Goal: Task Accomplishment & Management: Complete application form

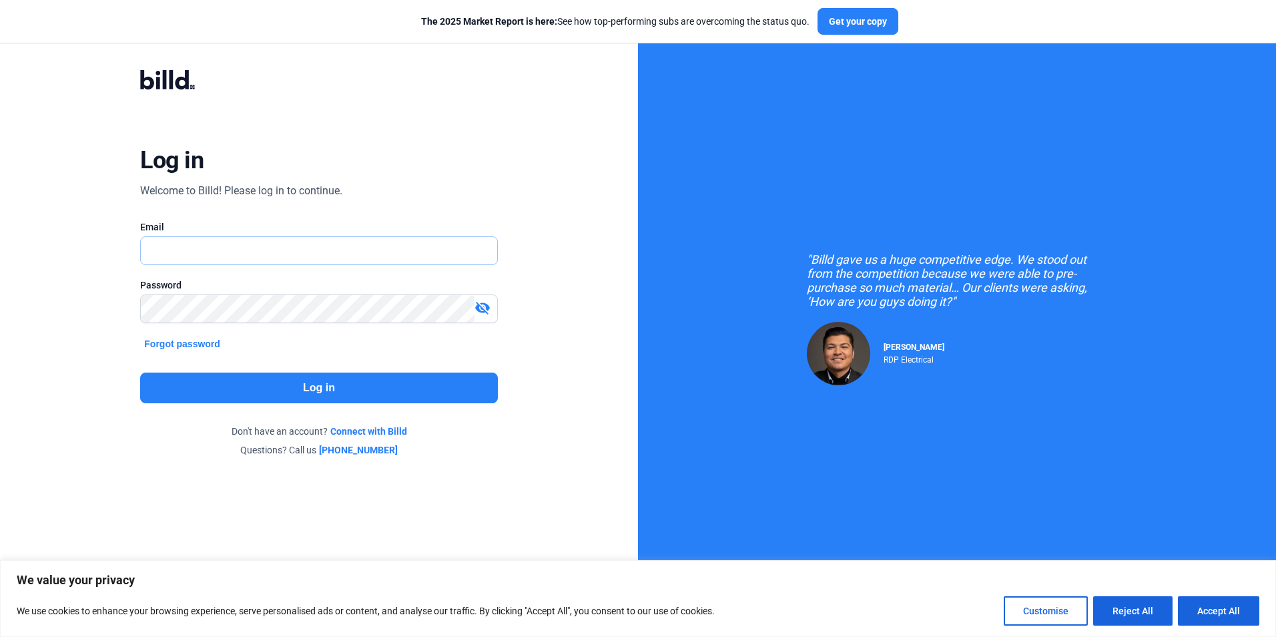
click at [181, 256] on input "text" at bounding box center [311, 250] width 341 height 27
click at [175, 248] on input "text" at bounding box center [319, 250] width 356 height 27
type input "[PERSON_NAME][EMAIL_ADDRESS][DOMAIN_NAME]"
click at [290, 391] on button "Log in" at bounding box center [318, 387] width 357 height 31
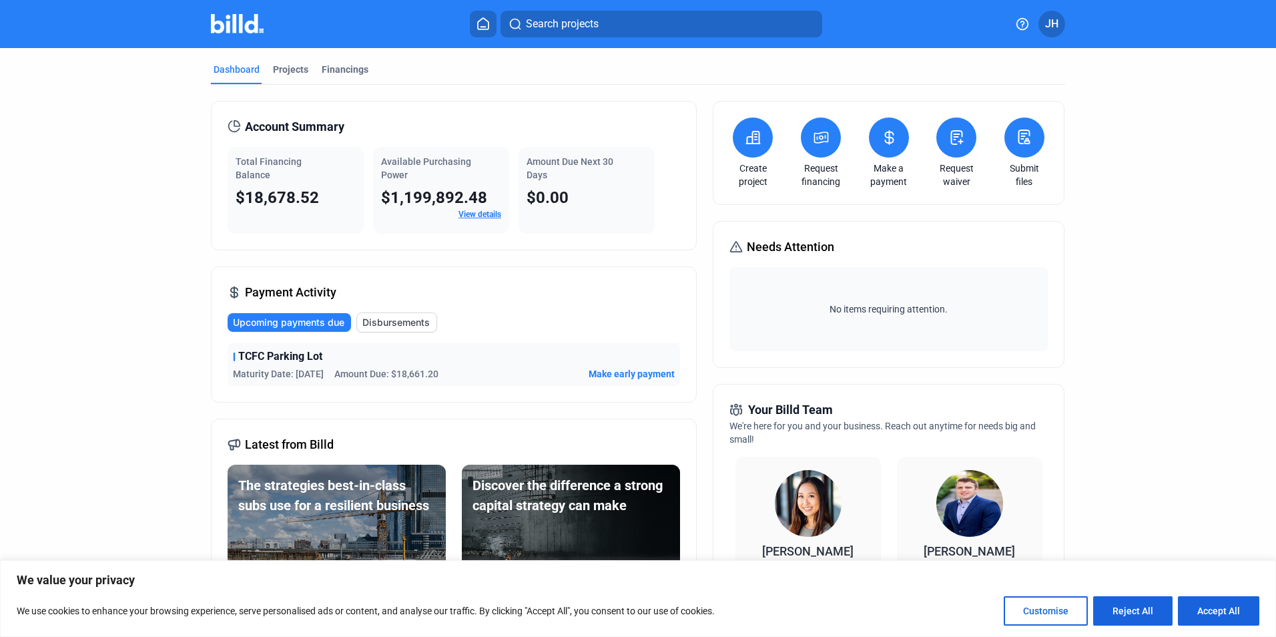
click at [952, 144] on icon at bounding box center [957, 137] width 11 height 13
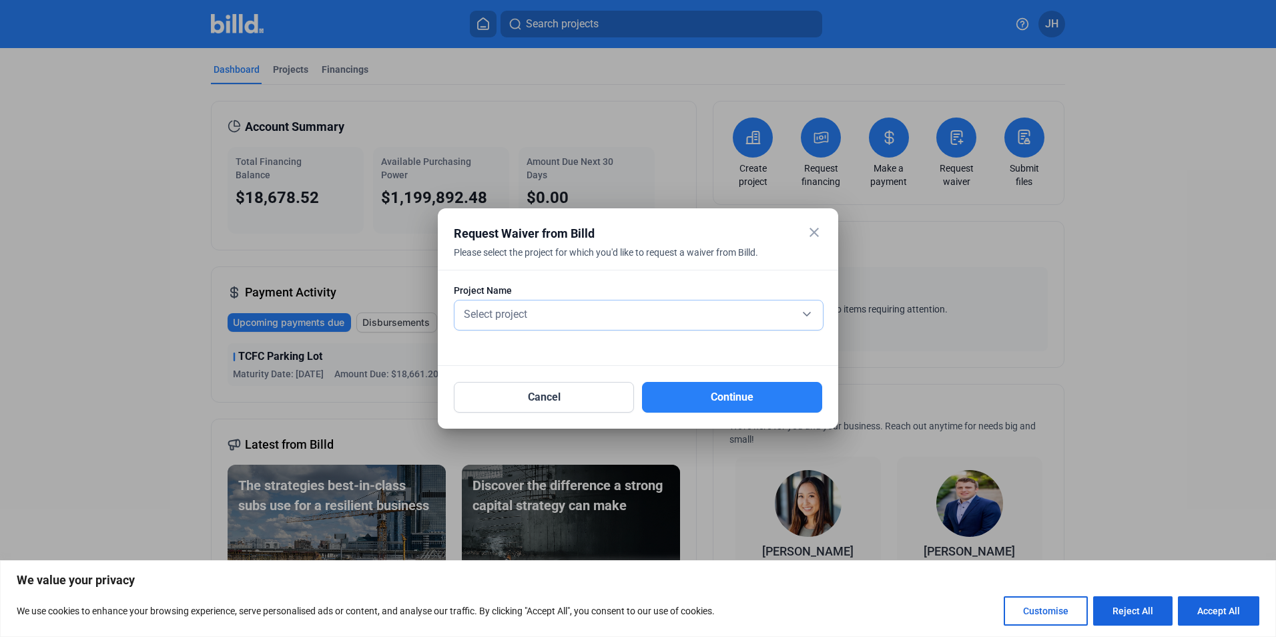
click at [536, 311] on div "Select project" at bounding box center [638, 313] width 355 height 19
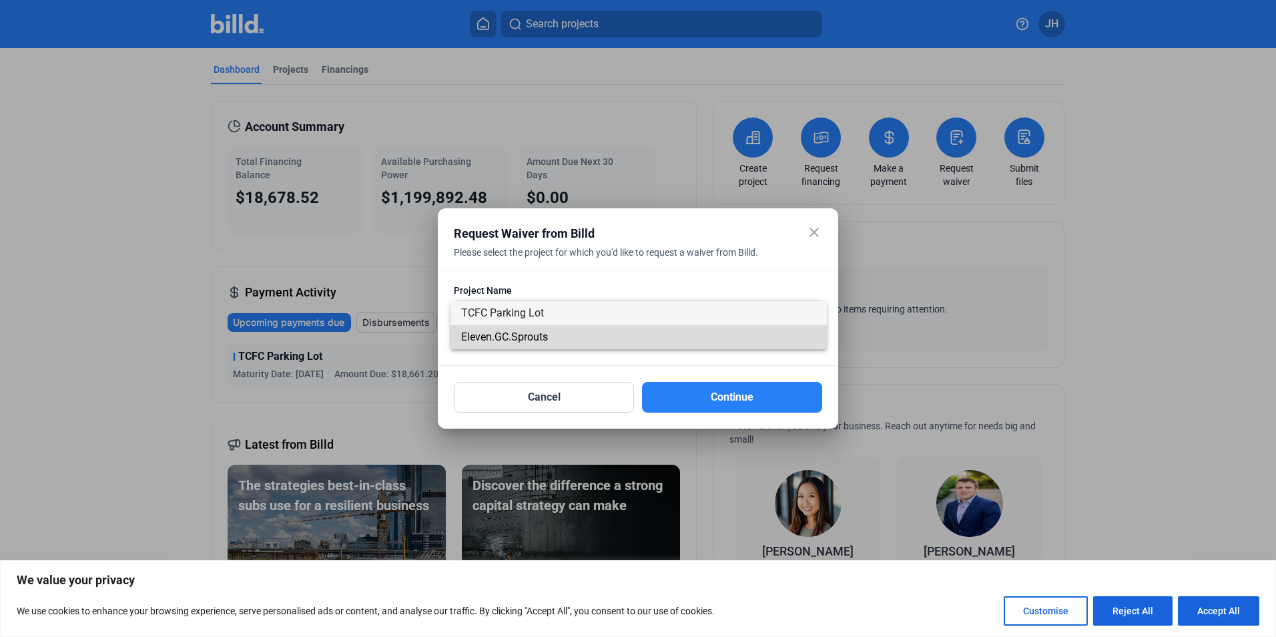
click at [528, 333] on span "Eleven.GC.Sprouts" at bounding box center [504, 336] width 87 height 13
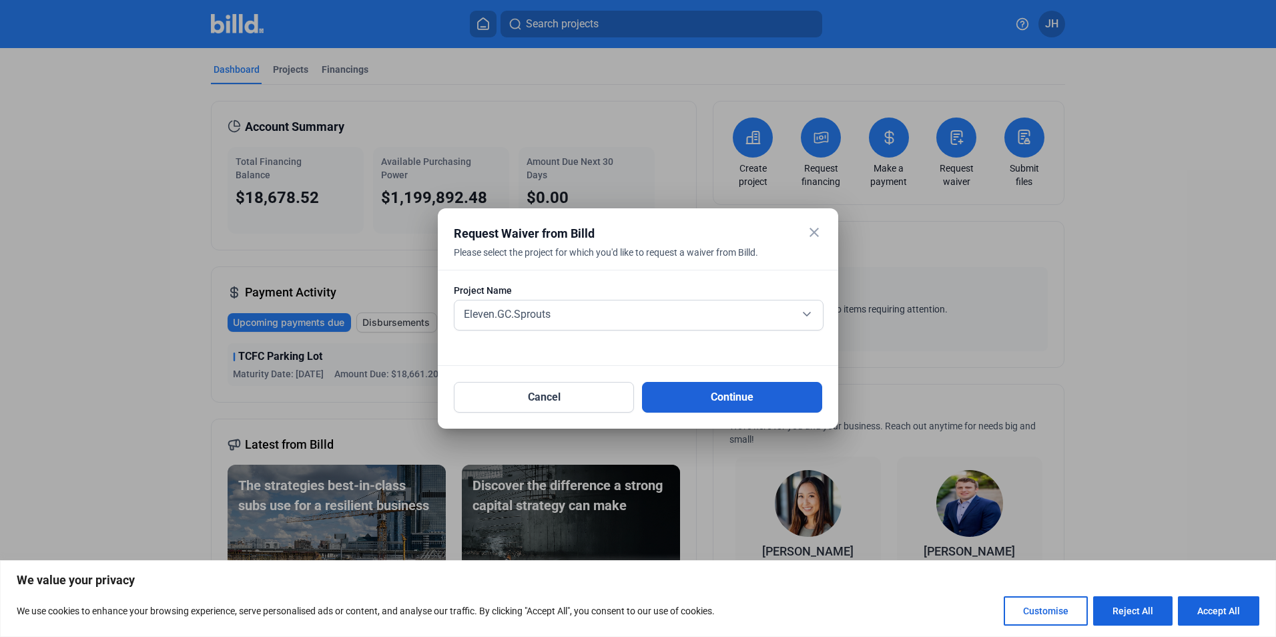
click at [710, 397] on button "Continue" at bounding box center [732, 397] width 180 height 31
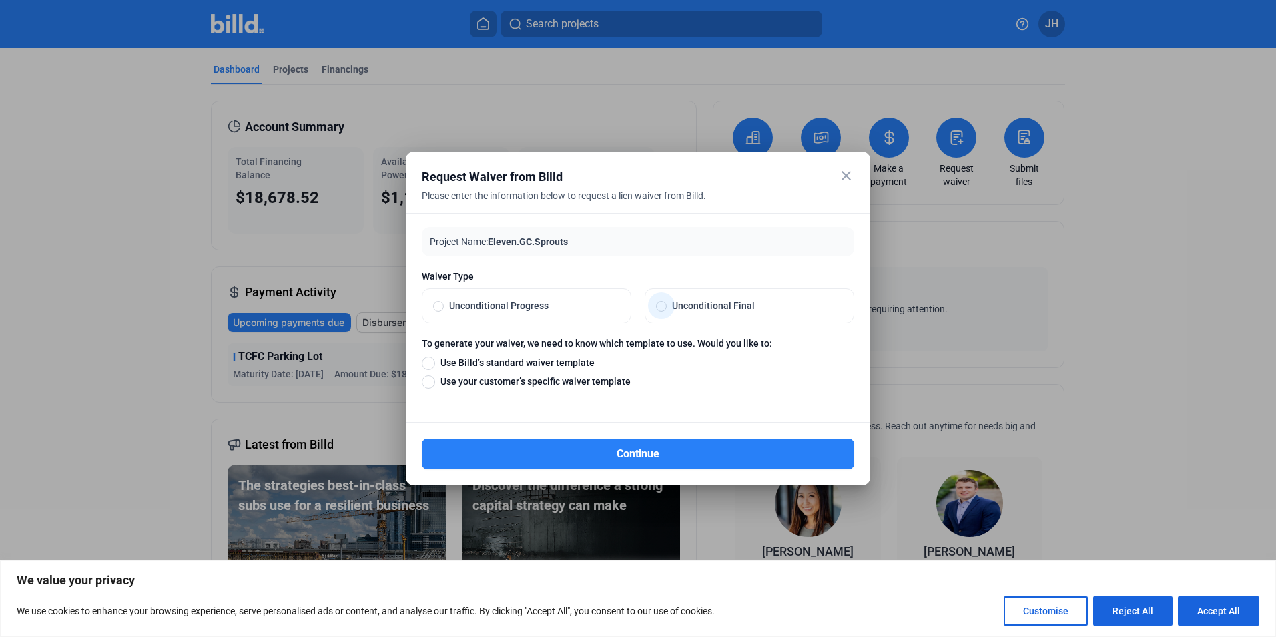
click at [669, 303] on span "Unconditional Final" at bounding box center [755, 305] width 176 height 13
click at [667, 303] on input "Unconditional Final" at bounding box center [661, 306] width 11 height 12
radio input "true"
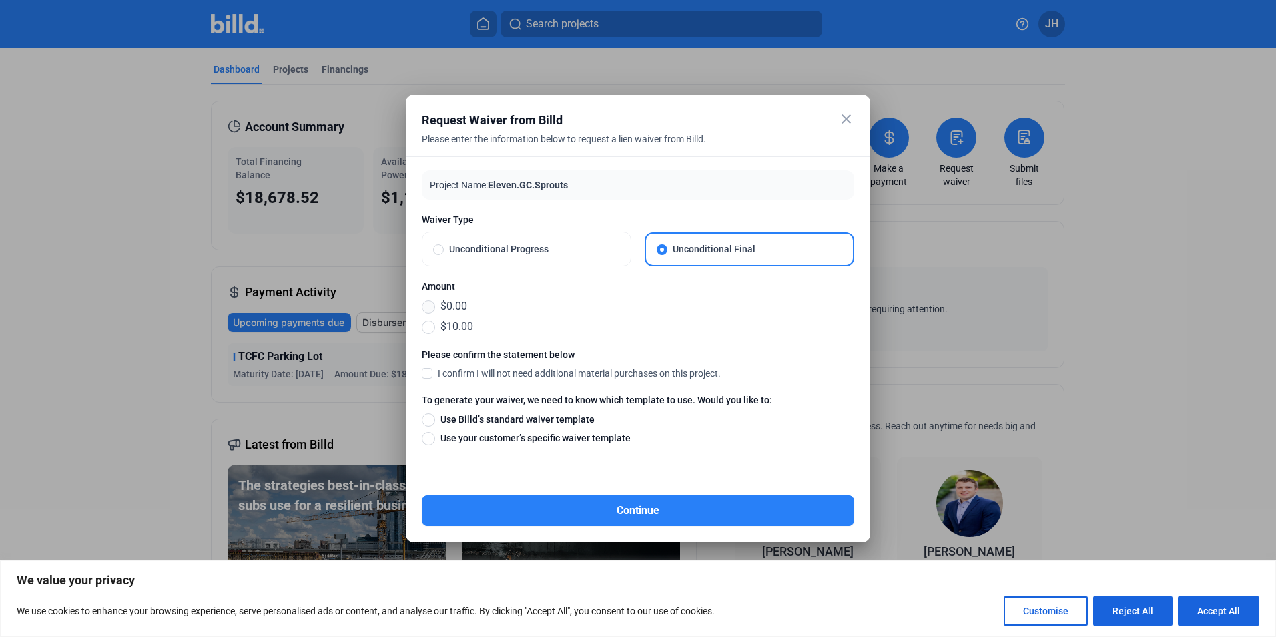
click at [433, 307] on span at bounding box center [428, 306] width 13 height 13
click at [433, 307] on input "$0.00" at bounding box center [428, 306] width 13 height 15
radio input "true"
click at [433, 370] on label "I confirm I will not need additional material purchases on this project." at bounding box center [571, 372] width 299 height 13
click at [0, 0] on input "I confirm I will not need additional material purchases on this project." at bounding box center [0, 0] width 0 height 0
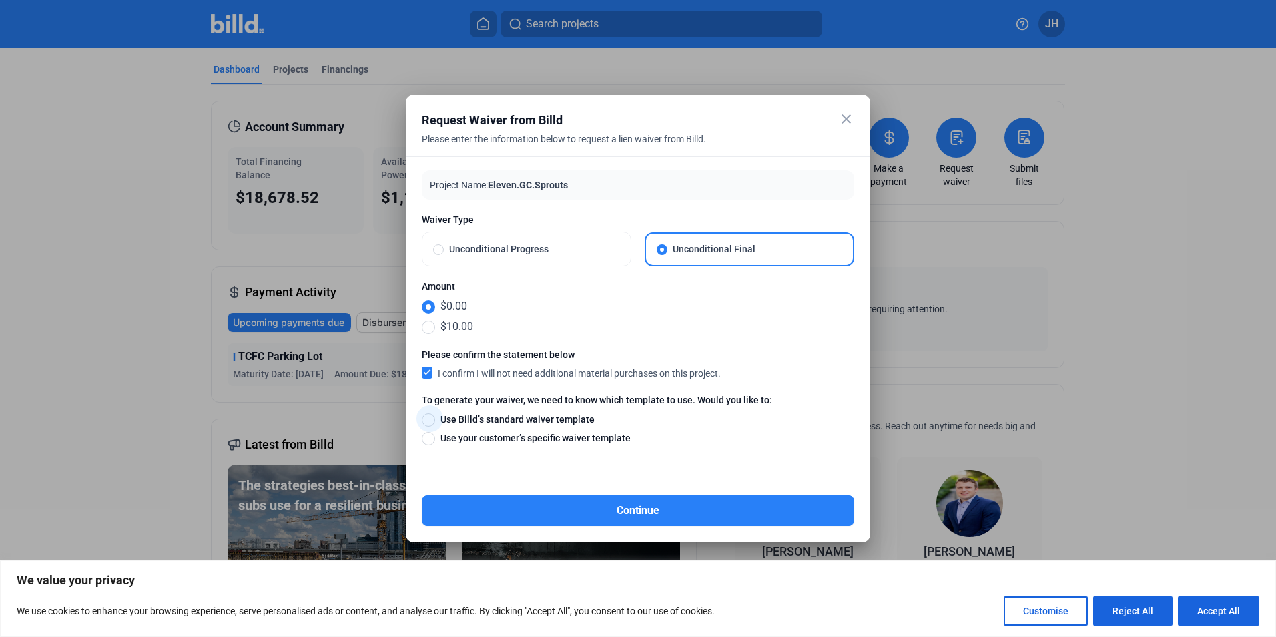
click at [443, 418] on span "Use Billd’s standard waiver template" at bounding box center [514, 418] width 159 height 13
click at [435, 418] on input "Use Billd’s standard waiver template" at bounding box center [428, 419] width 13 height 15
radio input "true"
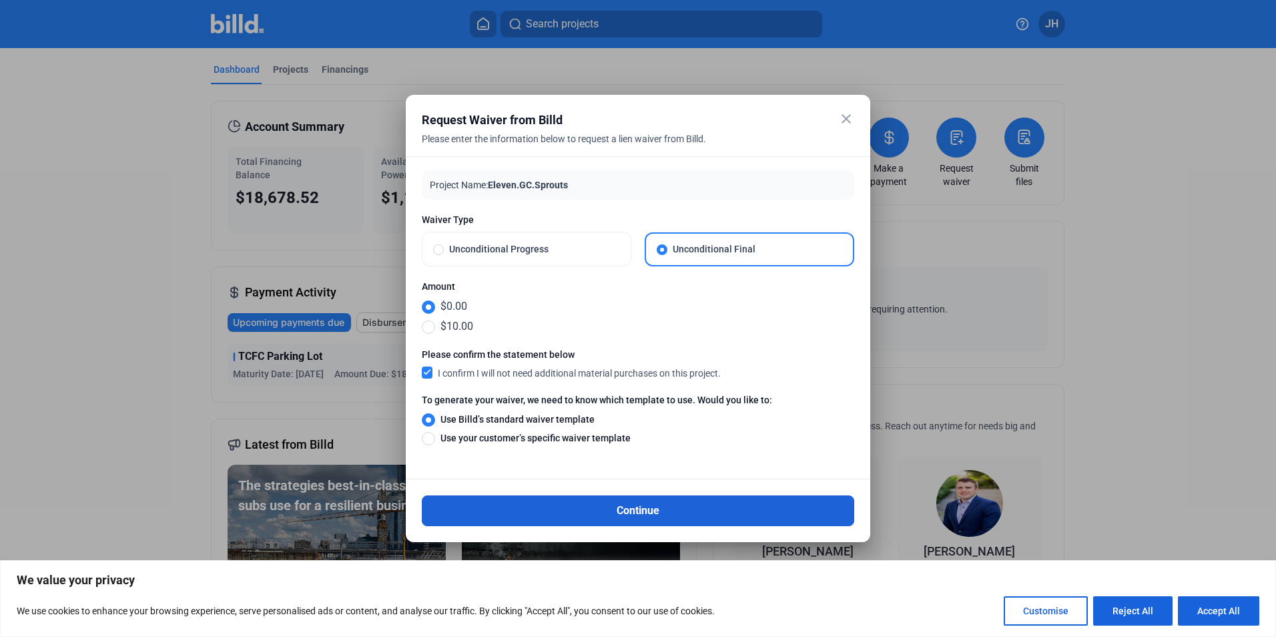
click at [614, 502] on button "Continue" at bounding box center [638, 510] width 432 height 31
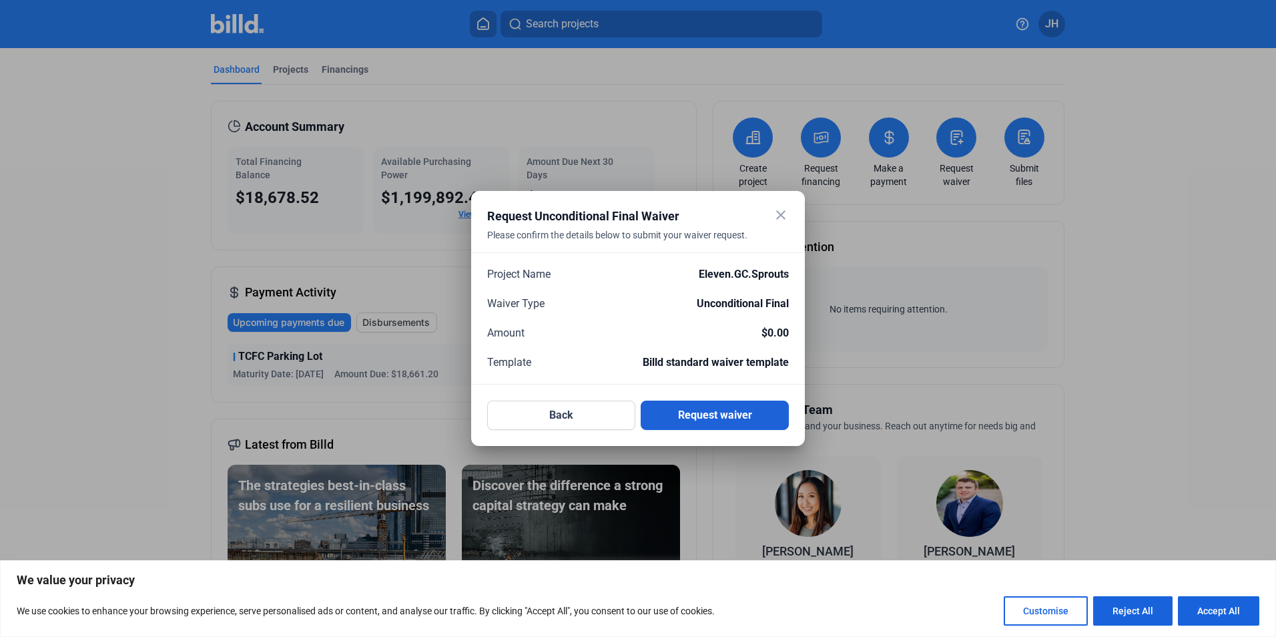
click at [726, 416] on button "Request waiver" at bounding box center [715, 414] width 148 height 29
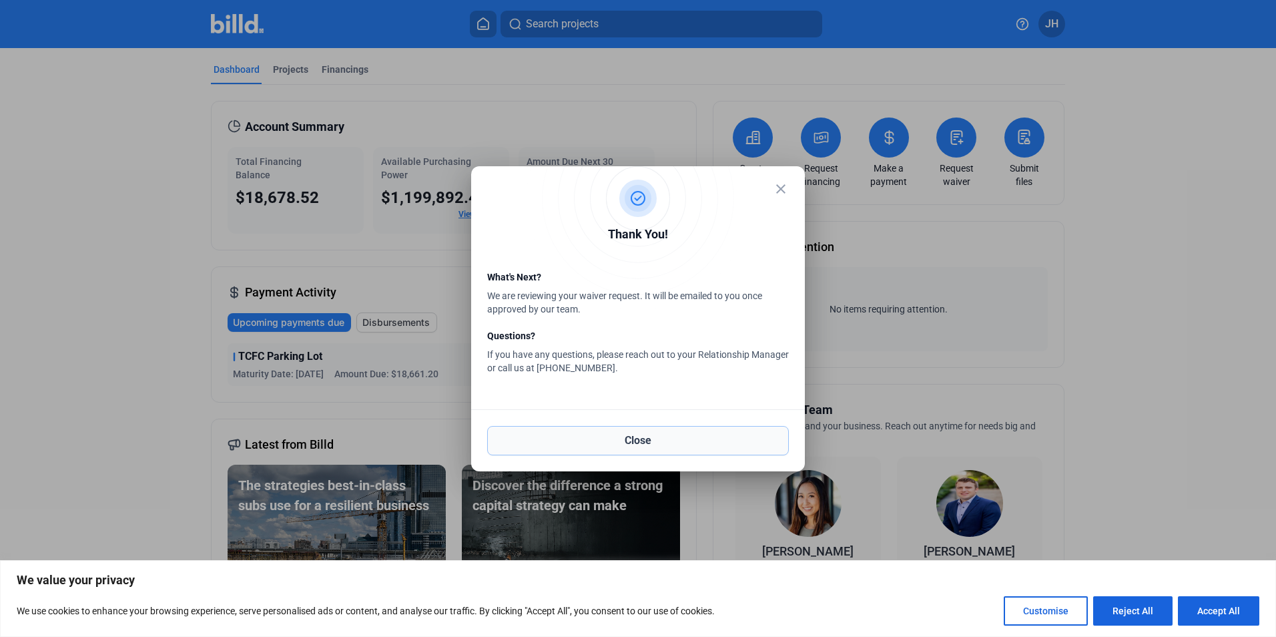
click at [613, 442] on button "Close" at bounding box center [638, 440] width 302 height 29
